Goal: Entertainment & Leisure: Consume media (video, audio)

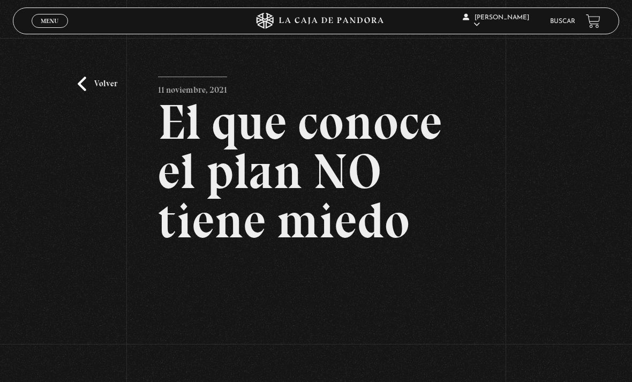
scroll to position [214, 0]
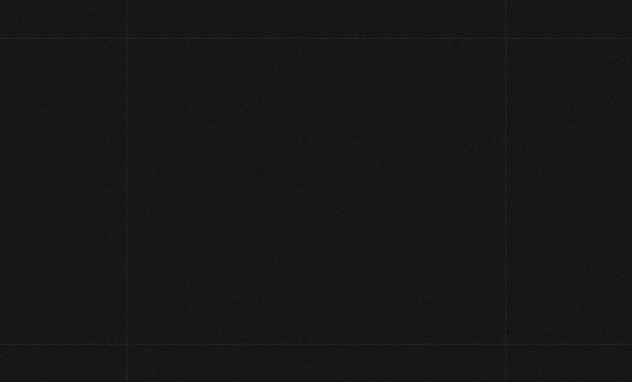
scroll to position [129, 0]
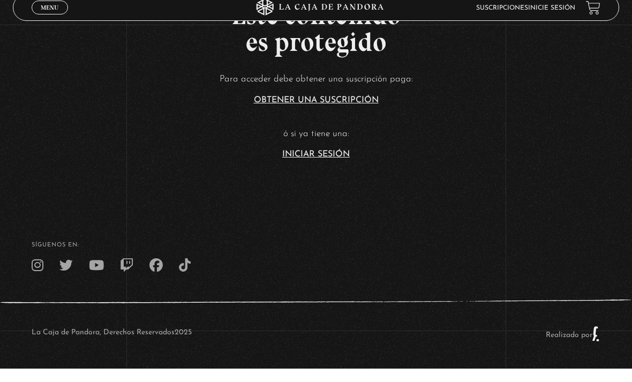
click at [295, 163] on link "Iniciar Sesión" at bounding box center [316, 167] width 68 height 9
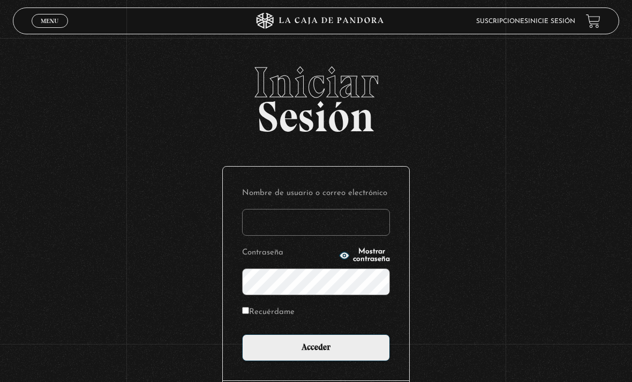
type input "dmoralespalavecino@gmail.com"
click at [316, 353] on input "Acceder" at bounding box center [316, 347] width 148 height 27
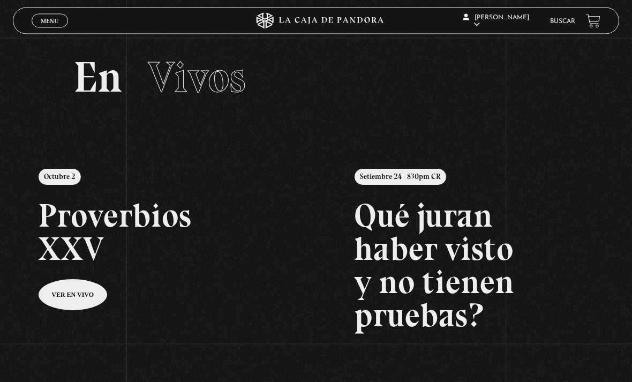
scroll to position [10, 0]
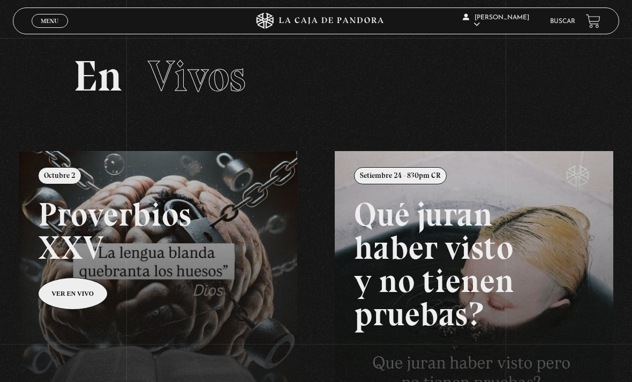
click at [568, 23] on link "Buscar" at bounding box center [562, 21] width 25 height 6
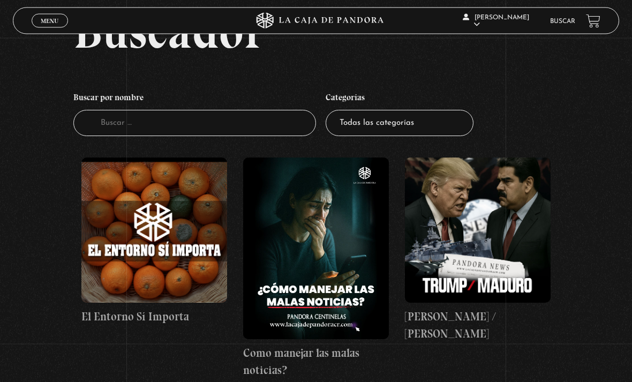
scroll to position [68, 0]
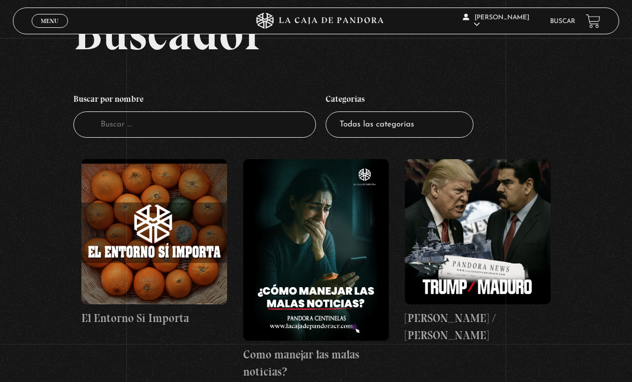
click at [561, 19] on link "Buscar" at bounding box center [562, 21] width 25 height 6
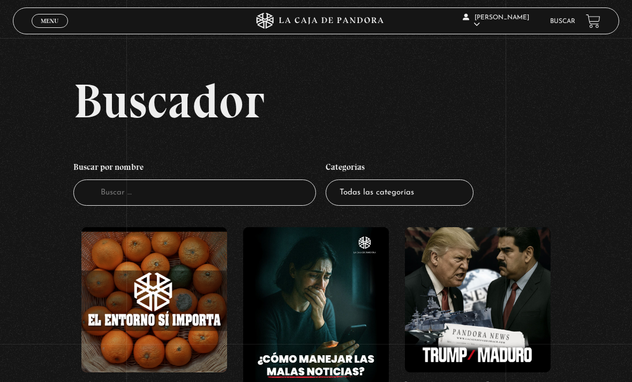
click at [418, 200] on select "Todas las categorías 11:11 Humanitario (1) Amo los [DATE] (4) Análisis de serie…" at bounding box center [400, 192] width 148 height 26
select select "series-y-peliculas"
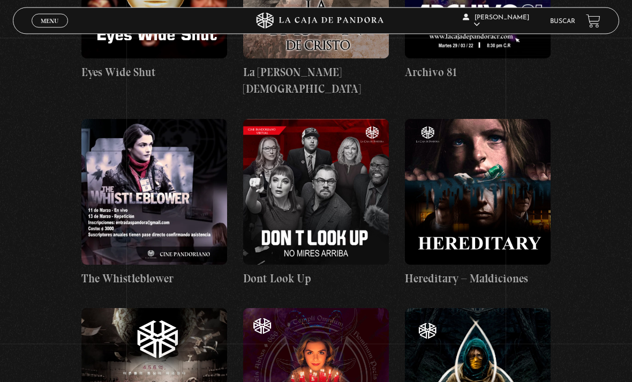
scroll to position [1110, 0]
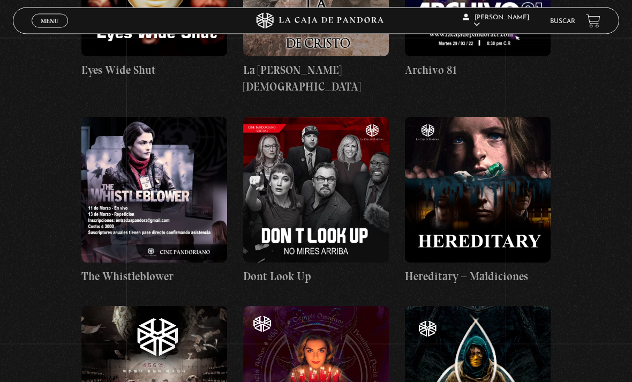
click at [509, 177] on figure at bounding box center [478, 190] width 146 height 146
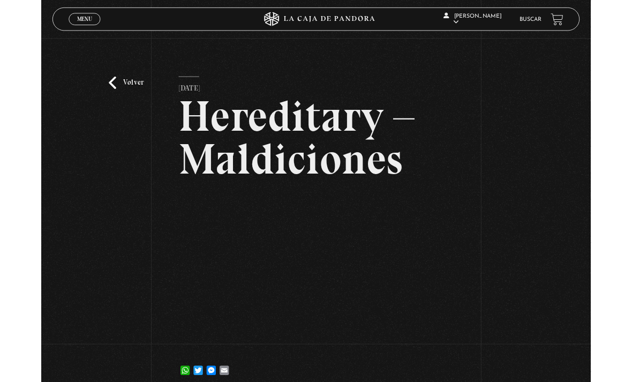
scroll to position [30, 0]
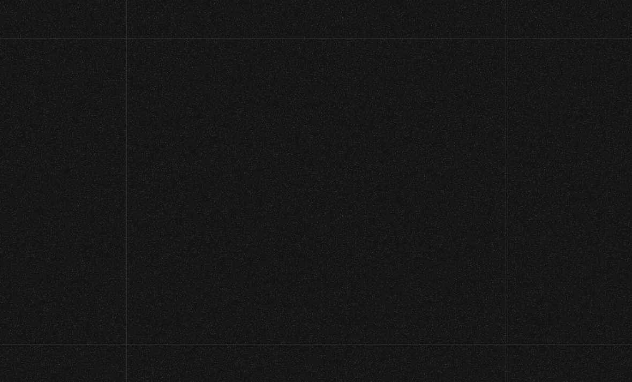
scroll to position [30, 0]
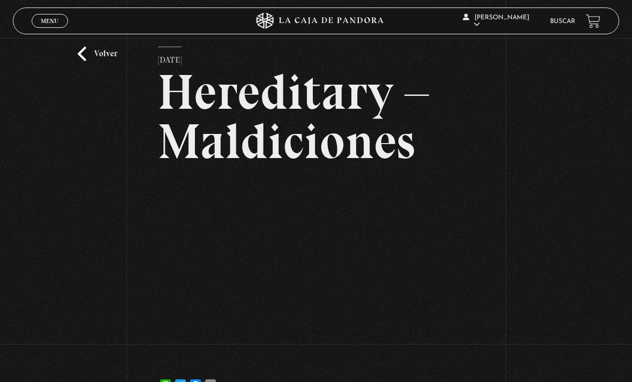
click at [154, 355] on div "Volver 1 noviembre, 2021 Hereditary – Maldiciones WhatsApp Twitter Messenger Em…" at bounding box center [316, 208] width 632 height 401
click at [94, 61] on link "Volver" at bounding box center [98, 54] width 40 height 14
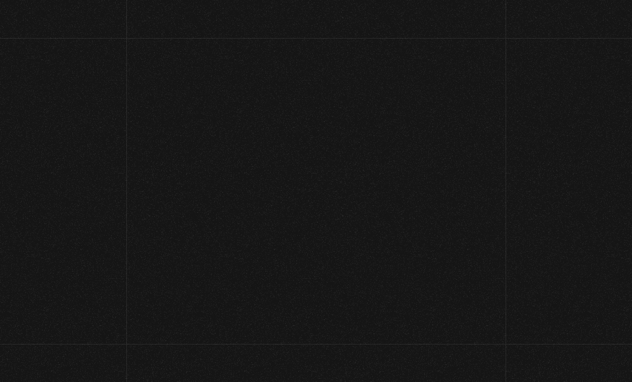
scroll to position [1144, 0]
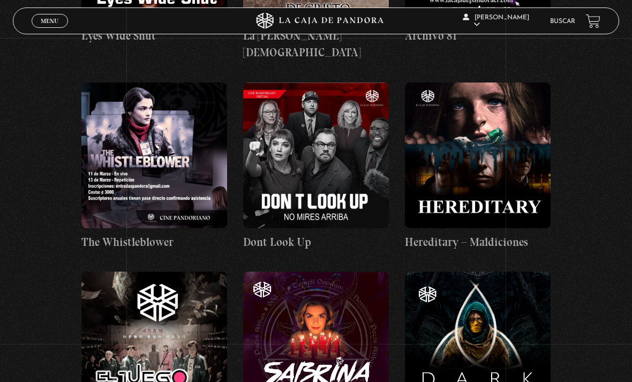
click at [483, 138] on figure at bounding box center [478, 156] width 146 height 146
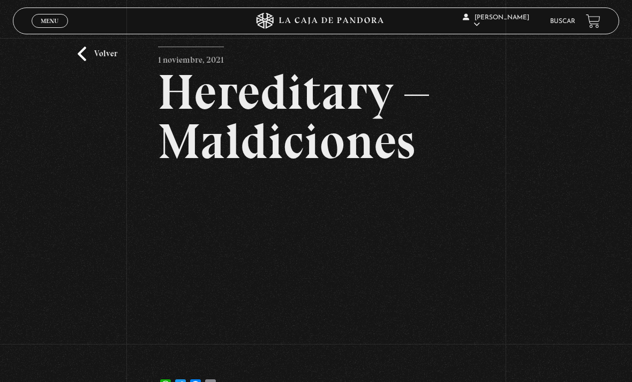
scroll to position [31, 0]
click at [91, 61] on link "Volver" at bounding box center [98, 53] width 40 height 14
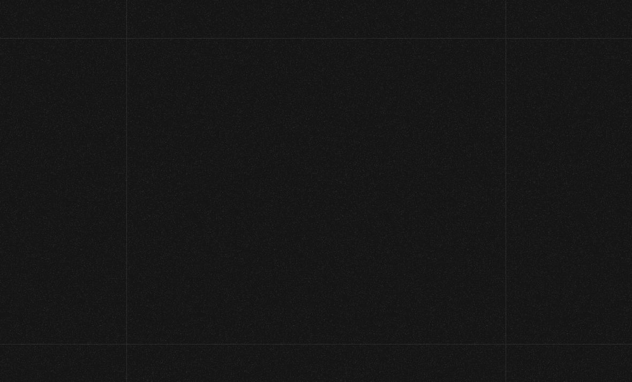
click at [37, 19] on header "Menu Cerrar [PERSON_NAME] En vivos Pandora Centinelas Mi cuenta [PERSON_NAME] […" at bounding box center [316, 21] width 584 height 26
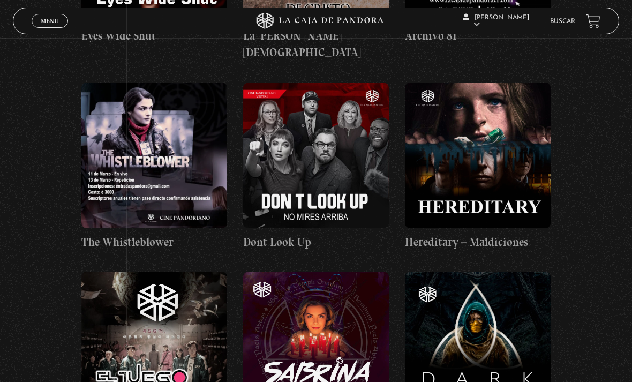
click at [44, 28] on link "Menu Cerrar" at bounding box center [50, 21] width 36 height 14
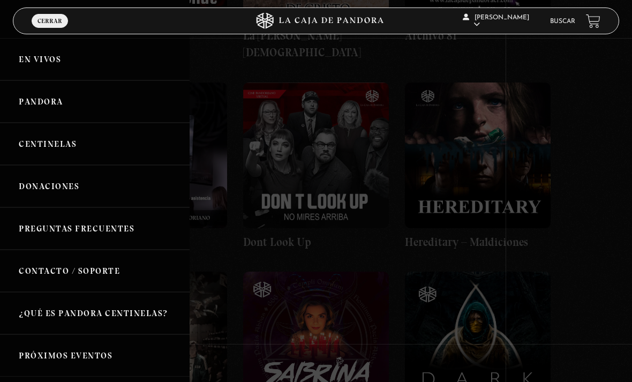
click at [230, 155] on div at bounding box center [316, 191] width 632 height 382
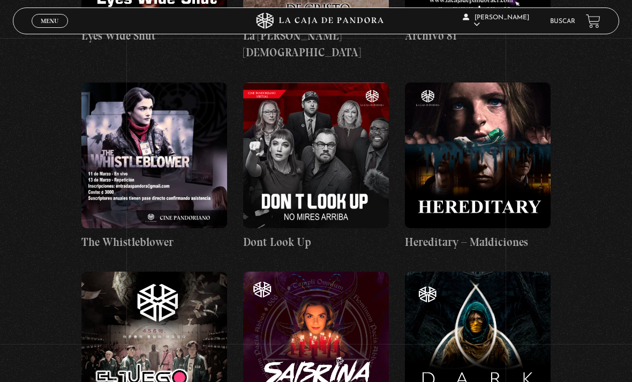
click at [444, 135] on figure at bounding box center [478, 156] width 146 height 146
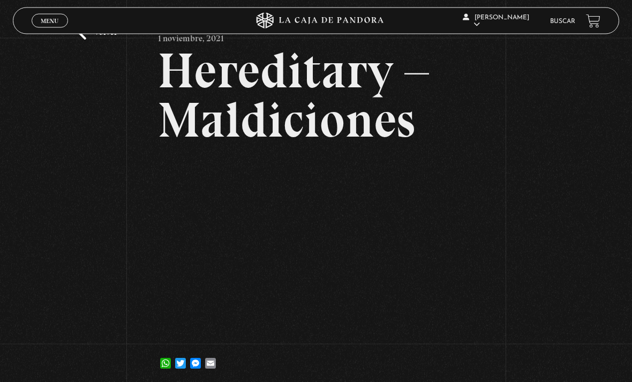
scroll to position [51, 0]
click at [560, 16] on li "Buscar" at bounding box center [562, 21] width 25 height 14
click at [61, 20] on link "Menu Cerrar" at bounding box center [50, 21] width 36 height 14
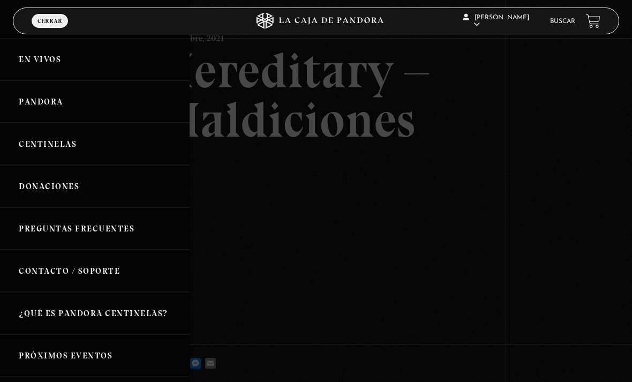
scroll to position [0, 0]
click at [43, 231] on link "Preguntas Frecuentes" at bounding box center [95, 228] width 190 height 42
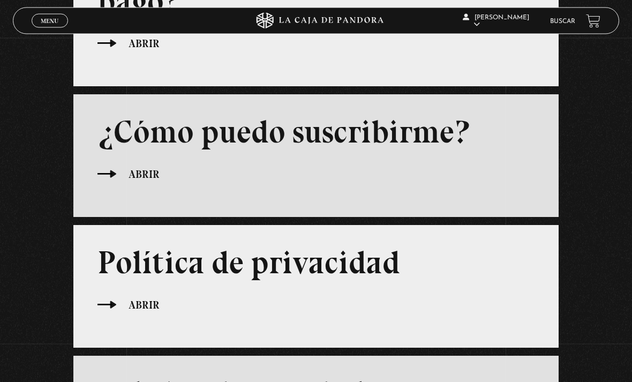
click at [48, 23] on span "Menu" at bounding box center [50, 21] width 18 height 6
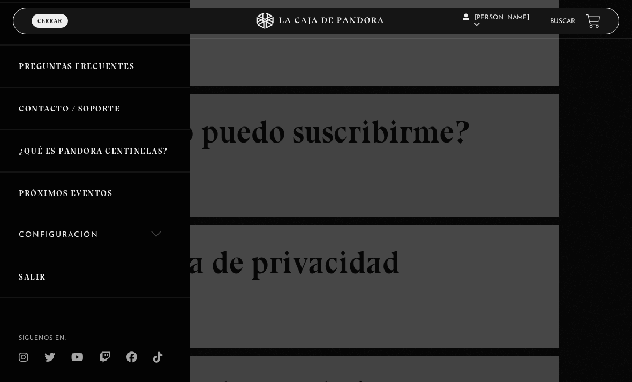
scroll to position [162, 0]
click at [49, 194] on link "Próximos Eventos" at bounding box center [95, 194] width 190 height 42
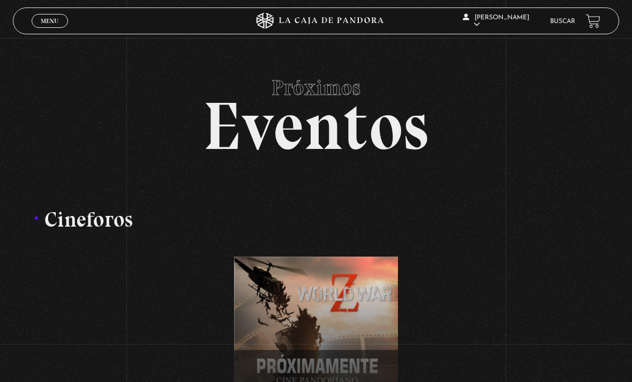
click at [50, 23] on span "Menu" at bounding box center [50, 21] width 18 height 6
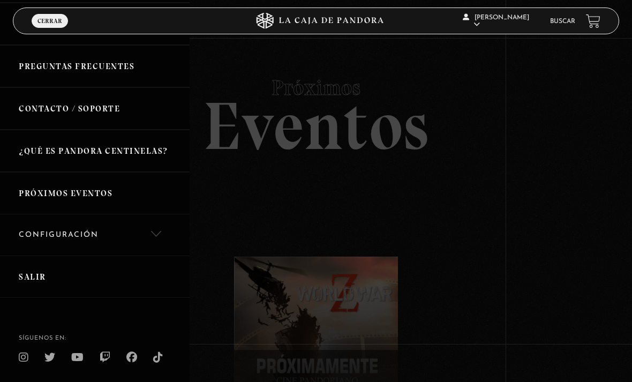
scroll to position [162, 0]
click at [154, 227] on link "Configuración" at bounding box center [95, 235] width 190 height 41
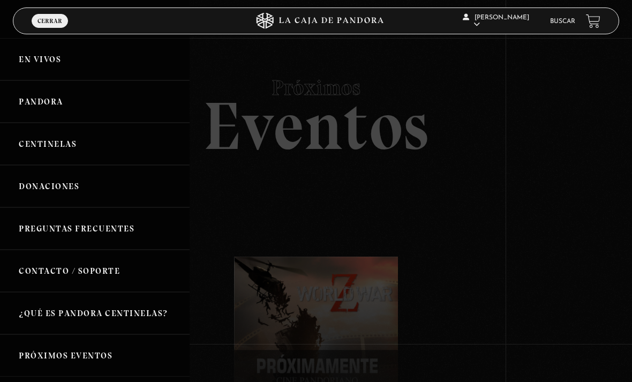
click at [37, 109] on link "Pandora" at bounding box center [95, 101] width 190 height 42
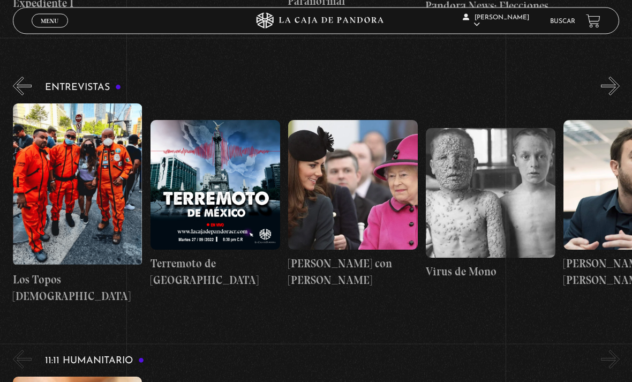
scroll to position [3535, 0]
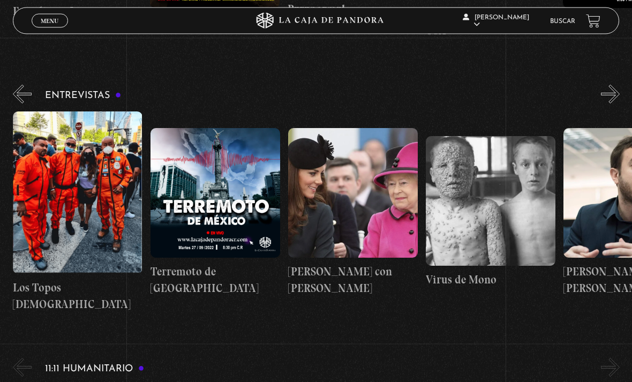
click at [557, 19] on link "Buscar" at bounding box center [562, 21] width 25 height 6
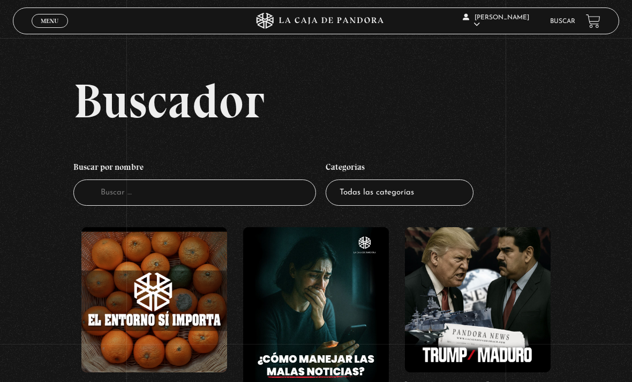
click at [350, 195] on select "Todas las categorías 11:11 Humanitario (1) Amo los Lunes (4) Análisis de series…" at bounding box center [400, 192] width 148 height 26
select select "series-y-peliculas"
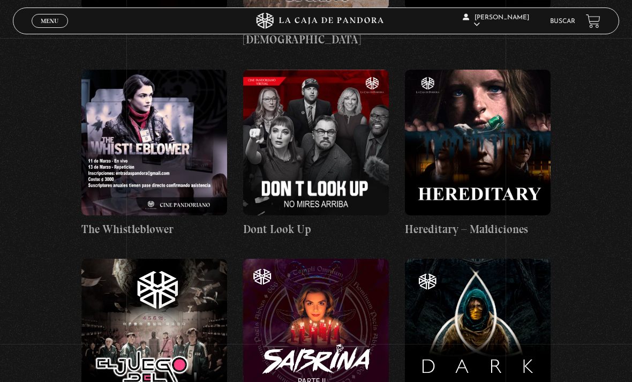
scroll to position [1158, 0]
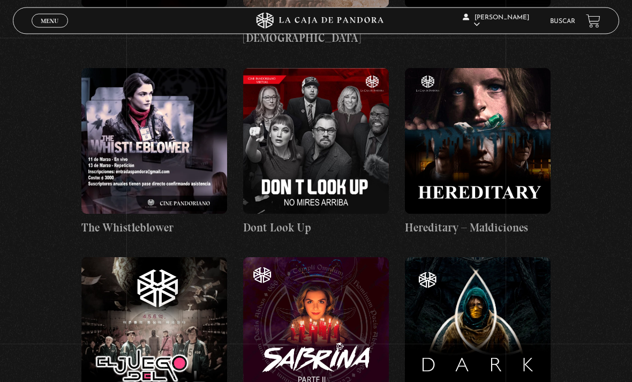
click at [441, 161] on figure at bounding box center [478, 142] width 146 height 146
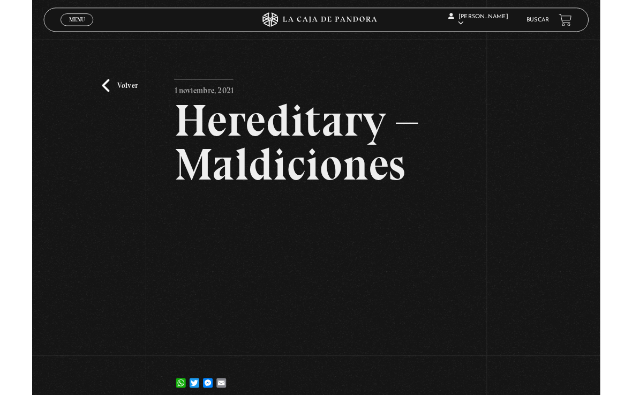
scroll to position [77, 0]
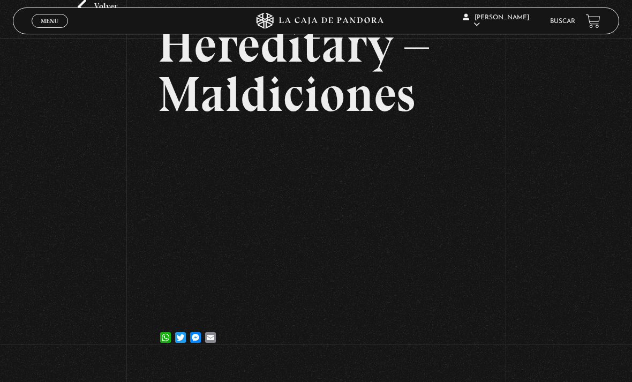
click at [625, 147] on div "Volver [DATE] Hereditary – Maldiciones WhatsApp Twitter Messenger Email" at bounding box center [316, 161] width 632 height 401
click at [412, 358] on div "Volver [DATE] Hereditary – Maldiciones WhatsApp Twitter Messenger Email" at bounding box center [316, 180] width 316 height 363
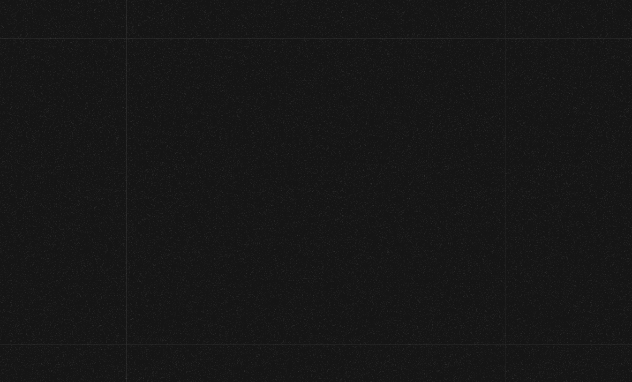
scroll to position [116, 0]
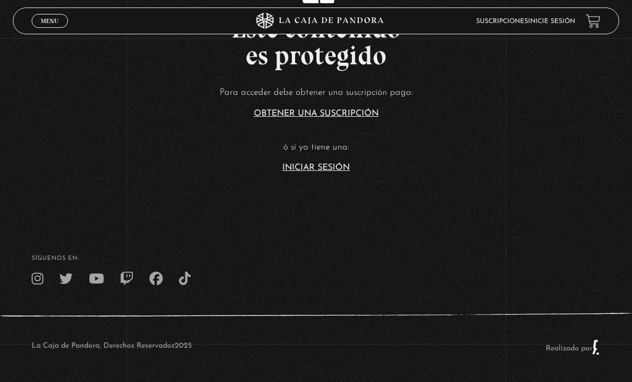
click at [329, 163] on link "Iniciar Sesión" at bounding box center [316, 167] width 68 height 9
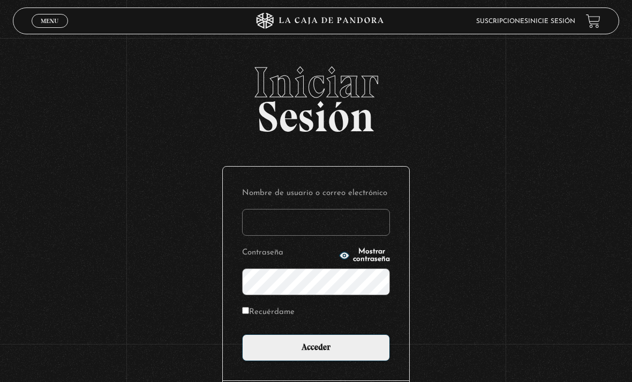
type input "dmoralespalavecino@gmail.com"
click at [316, 353] on input "Acceder" at bounding box center [316, 347] width 148 height 27
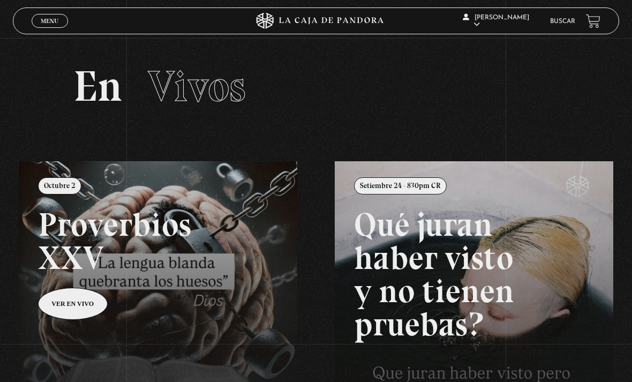
click at [564, 19] on link "Buscar" at bounding box center [562, 21] width 25 height 6
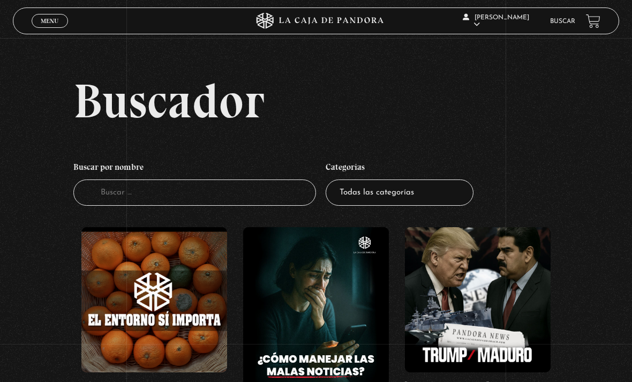
click at [250, 200] on input "Buscador" at bounding box center [194, 192] width 243 height 26
click at [242, 206] on input "Buscador" at bounding box center [194, 192] width 243 height 26
click at [218, 204] on input "Buscador" at bounding box center [194, 192] width 243 height 26
click at [250, 203] on input "Buscador" at bounding box center [194, 192] width 243 height 26
click at [444, 206] on select "Todas las categorías 11:11 Humanitario (1) Amo los Lunes (4) Análisis de series…" at bounding box center [400, 192] width 148 height 26
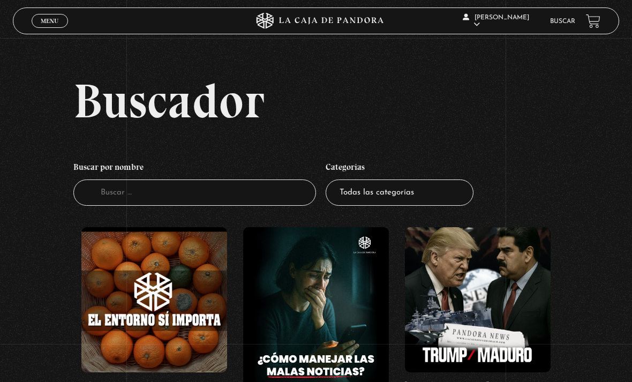
select select "series-y-peliculas"
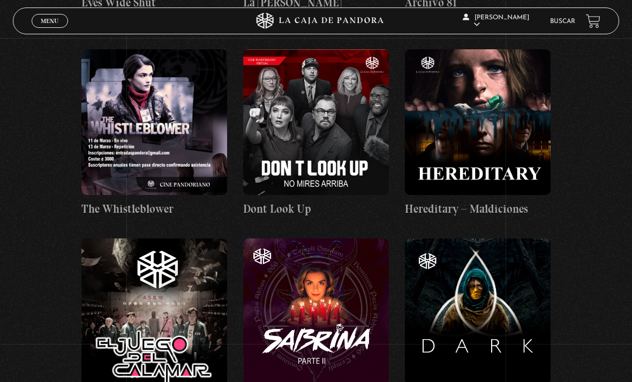
scroll to position [1175, 0]
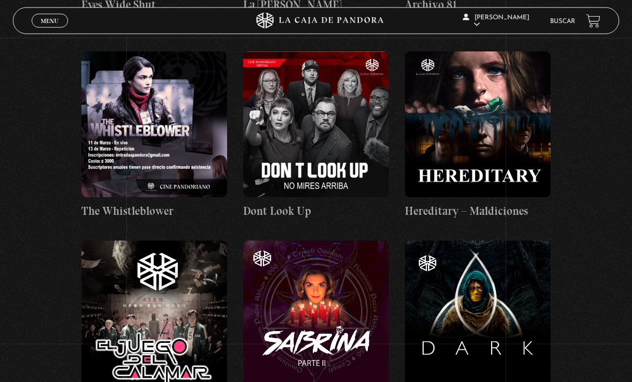
click at [496, 135] on figure at bounding box center [478, 125] width 146 height 146
